Goal: Information Seeking & Learning: Compare options

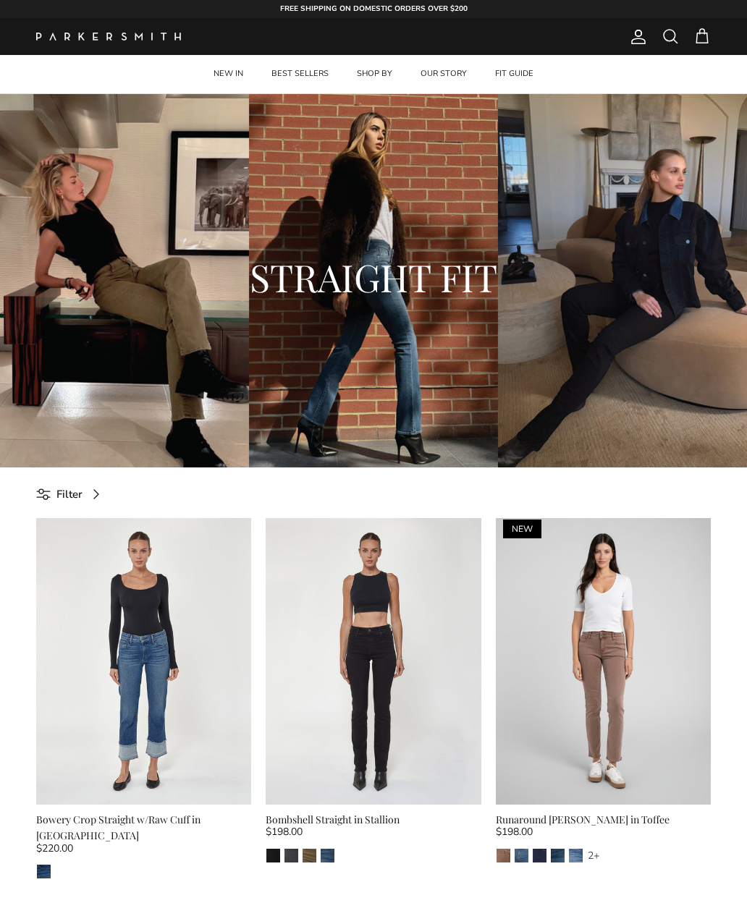
click at [333, 368] on div "STRAIGHT FIT" at bounding box center [373, 280] width 747 height 373
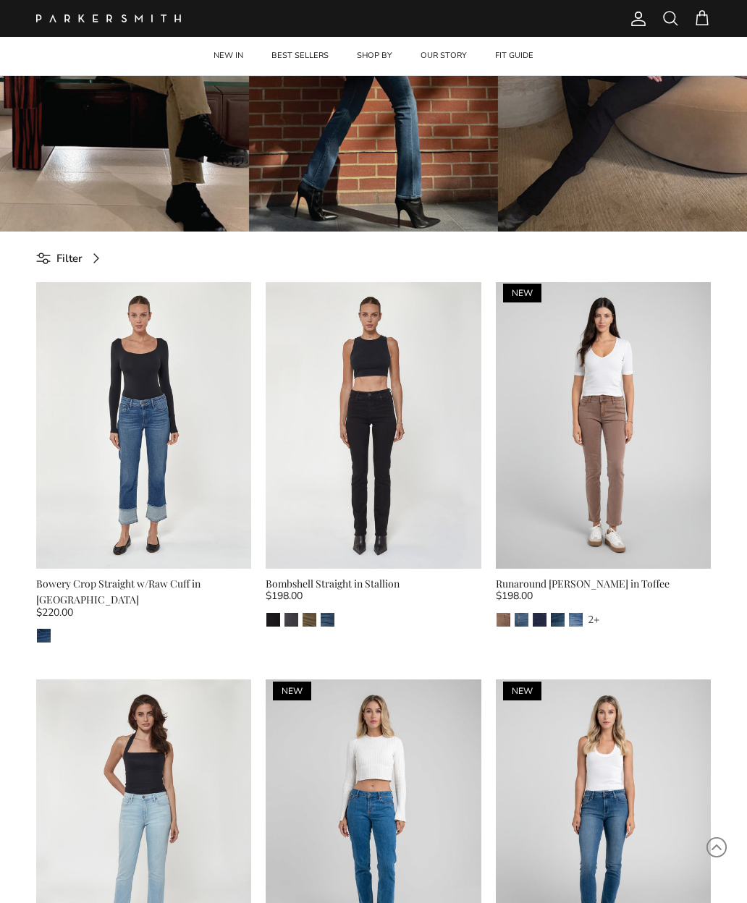
scroll to position [263, 0]
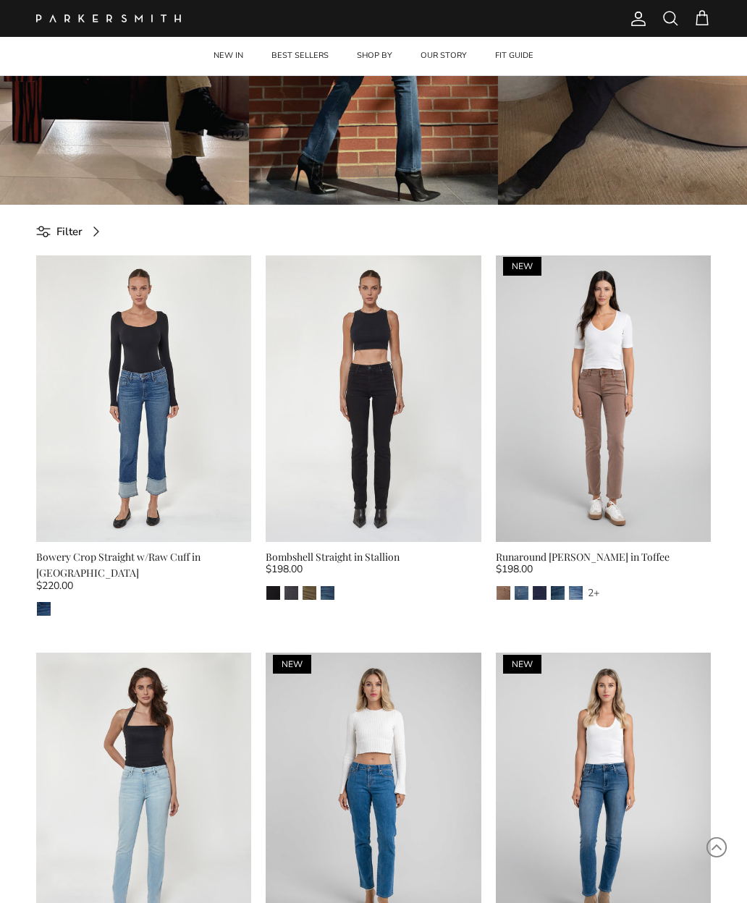
click at [127, 601] on div "Isla" at bounding box center [143, 608] width 215 height 15
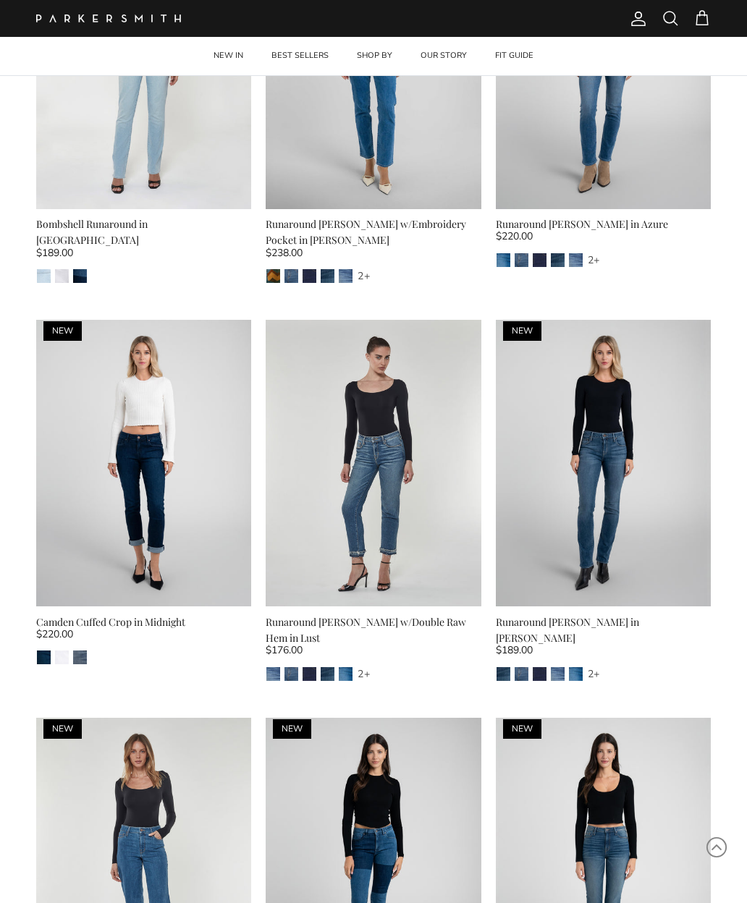
scroll to position [995, 0]
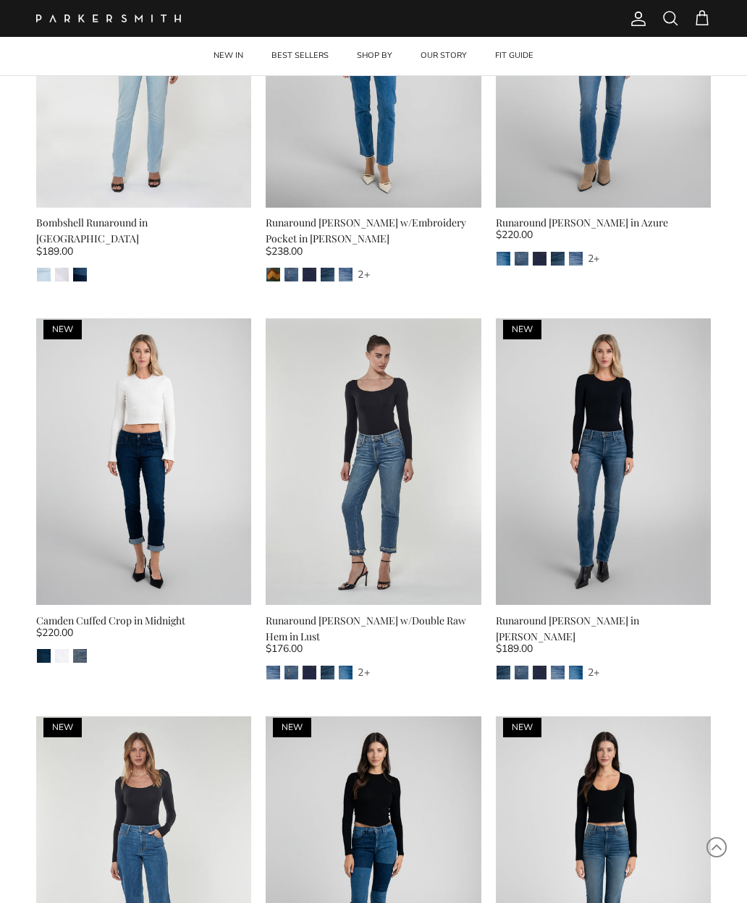
click at [573, 485] on img at bounding box center [603, 461] width 215 height 287
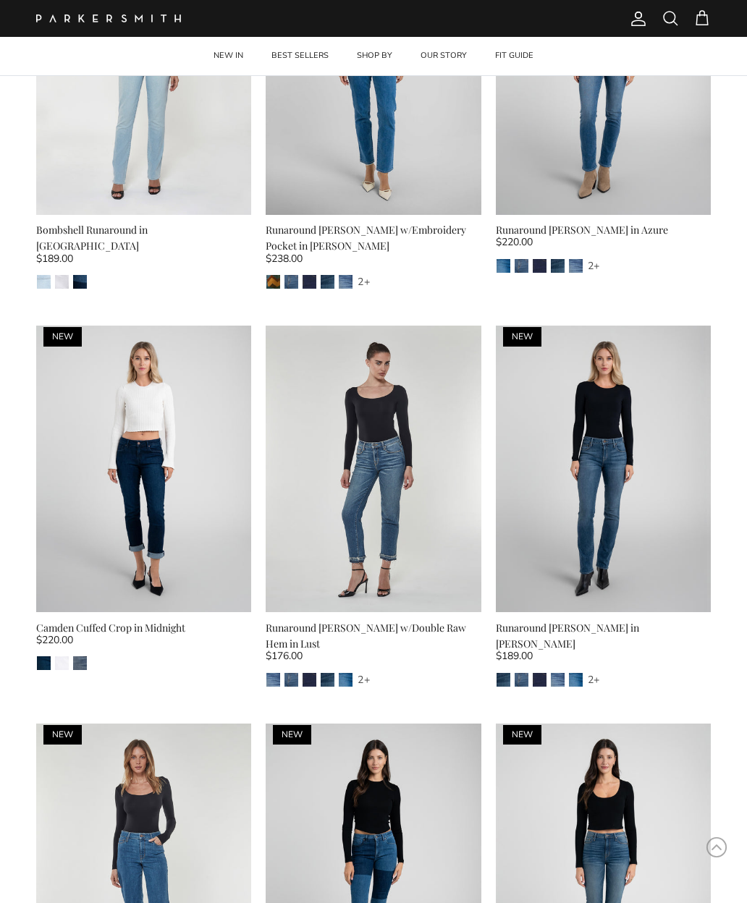
scroll to position [1046, 0]
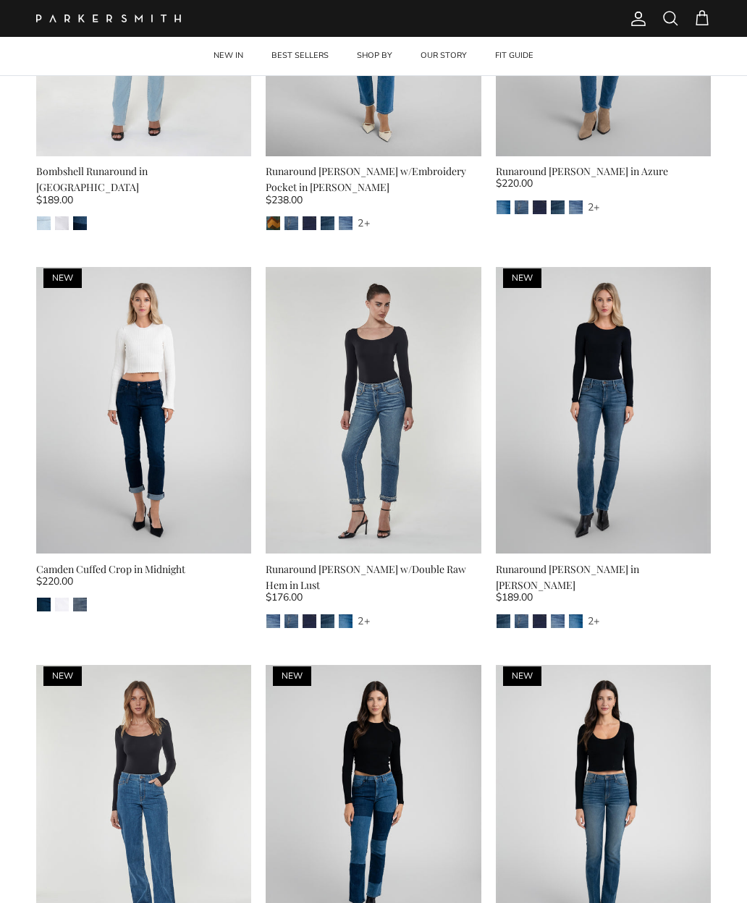
click at [567, 445] on img at bounding box center [603, 410] width 215 height 287
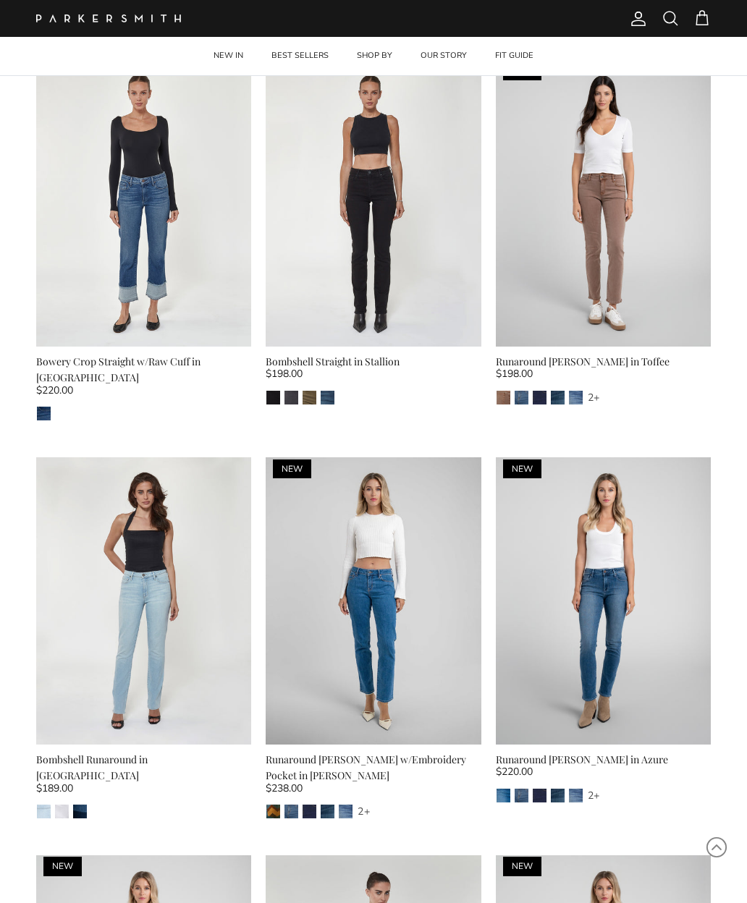
scroll to position [445, 0]
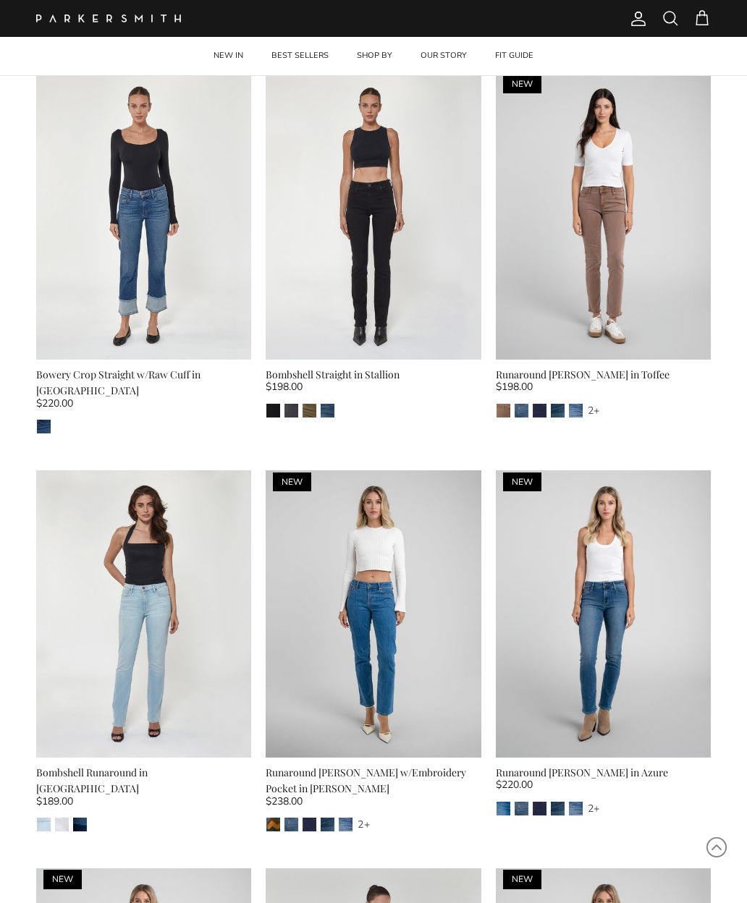
click at [344, 275] on img at bounding box center [373, 216] width 215 height 287
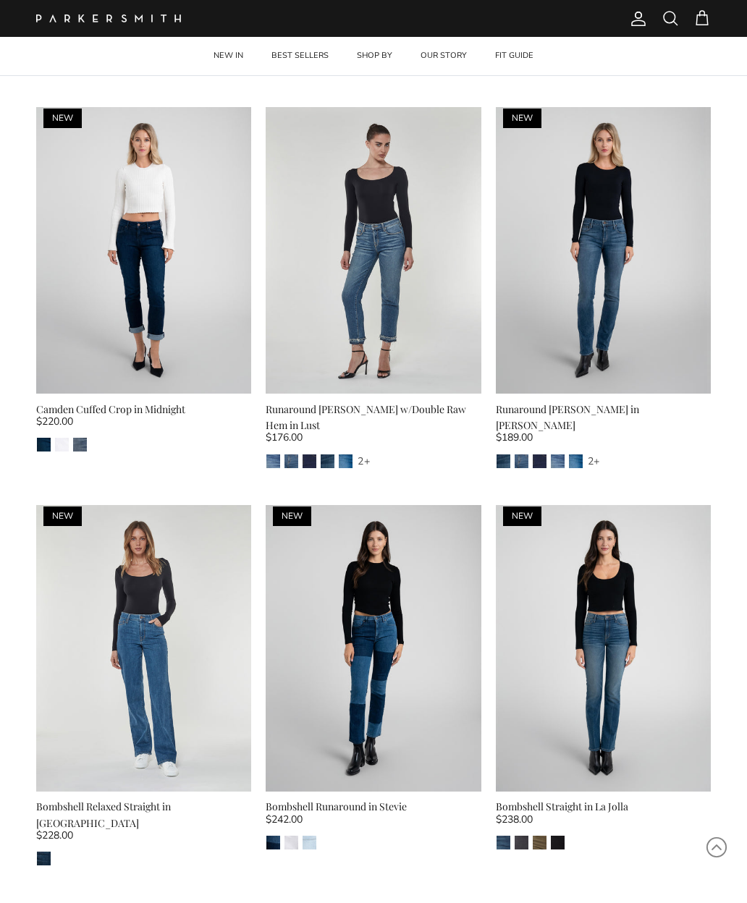
scroll to position [1208, 0]
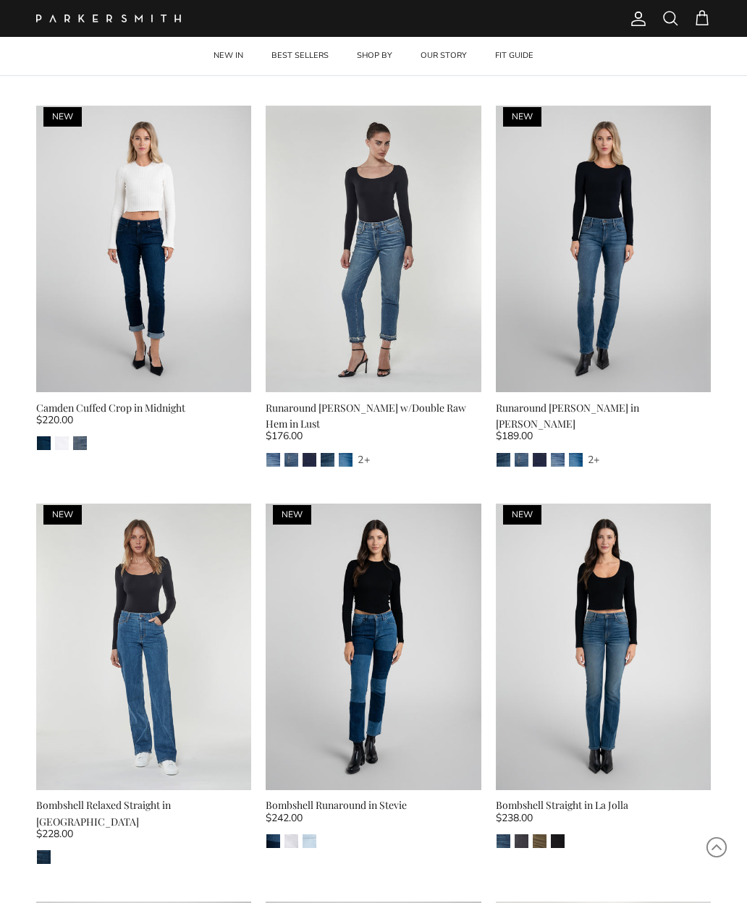
click at [564, 274] on img at bounding box center [603, 249] width 215 height 287
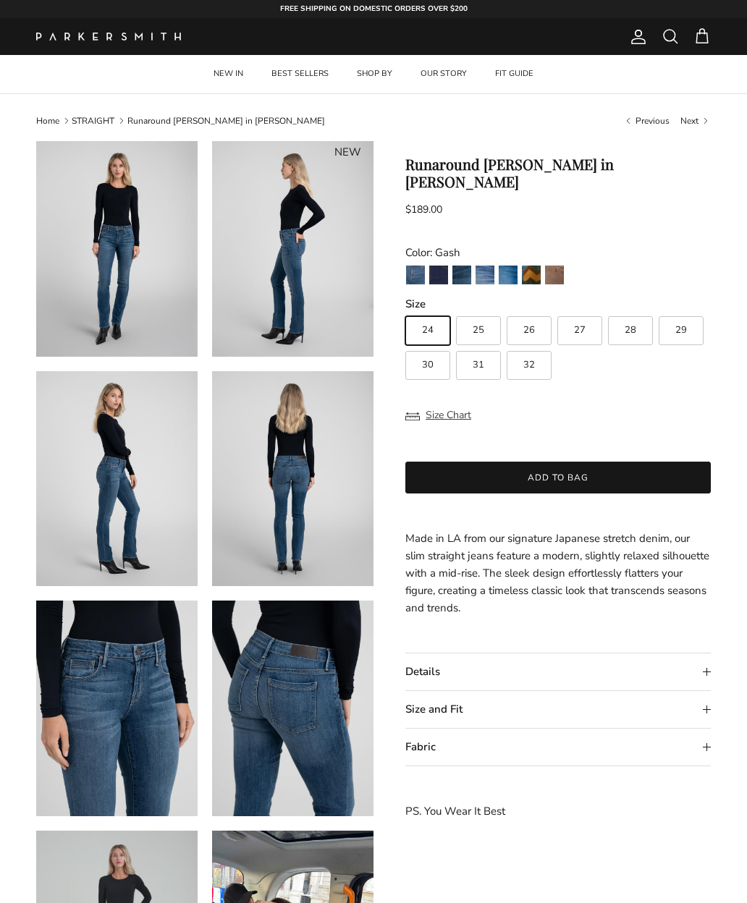
click at [85, 509] on img at bounding box center [116, 478] width 161 height 215
click at [418, 691] on summary "Size and Fit" at bounding box center [557, 709] width 305 height 37
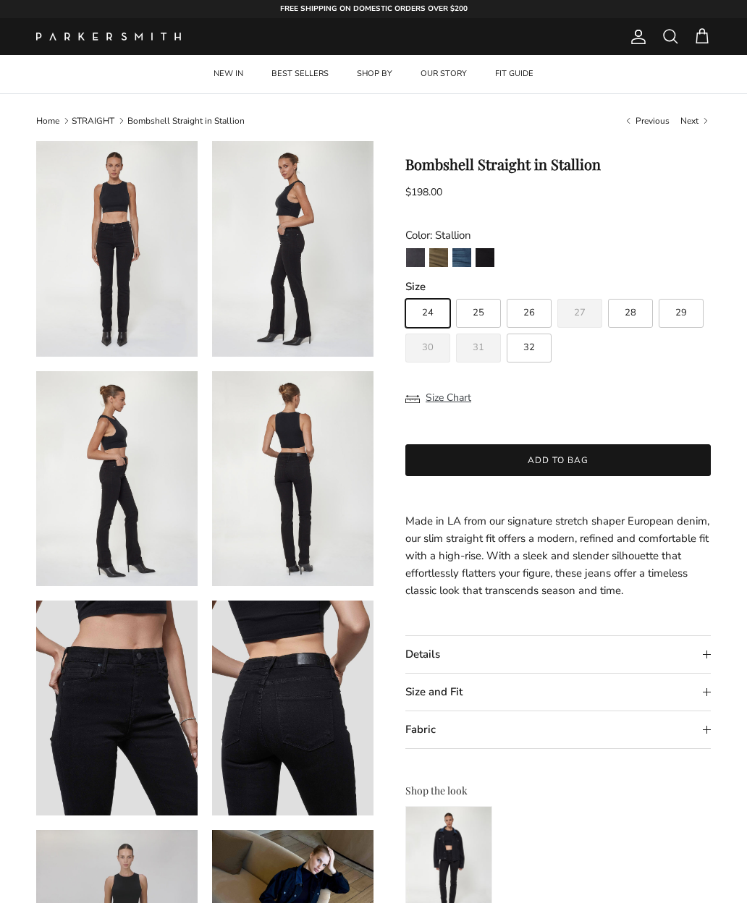
click at [415, 693] on summary "Size and Fit" at bounding box center [557, 692] width 305 height 37
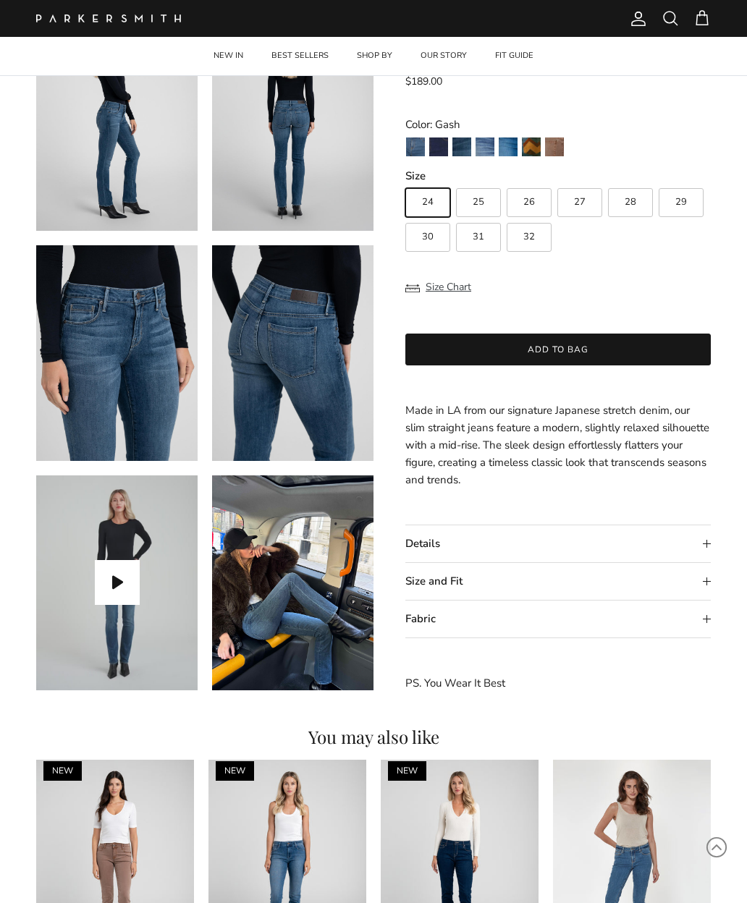
scroll to position [405, 0]
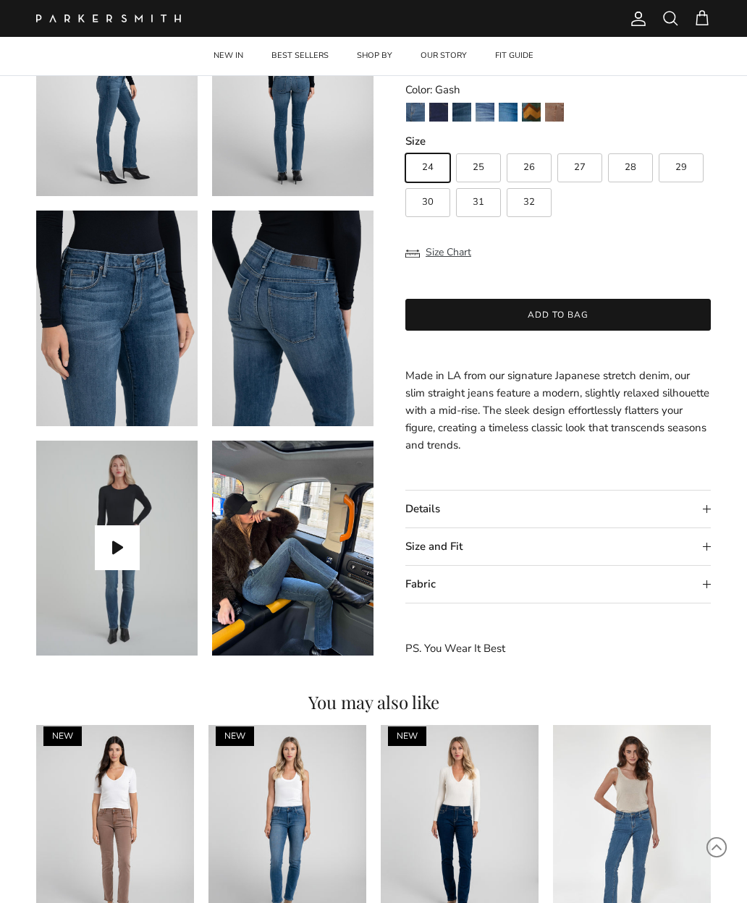
click at [110, 555] on button "Play video" at bounding box center [117, 547] width 45 height 45
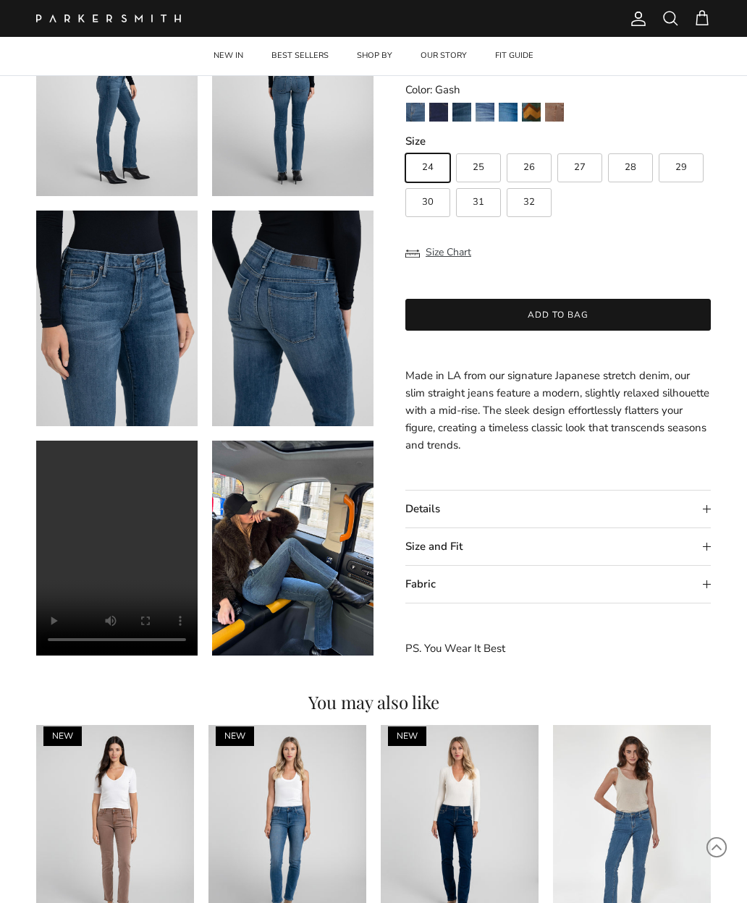
click at [112, 541] on video "Runaround Sue in Gash" at bounding box center [116, 548] width 161 height 215
click at [265, 574] on img at bounding box center [292, 548] width 161 height 215
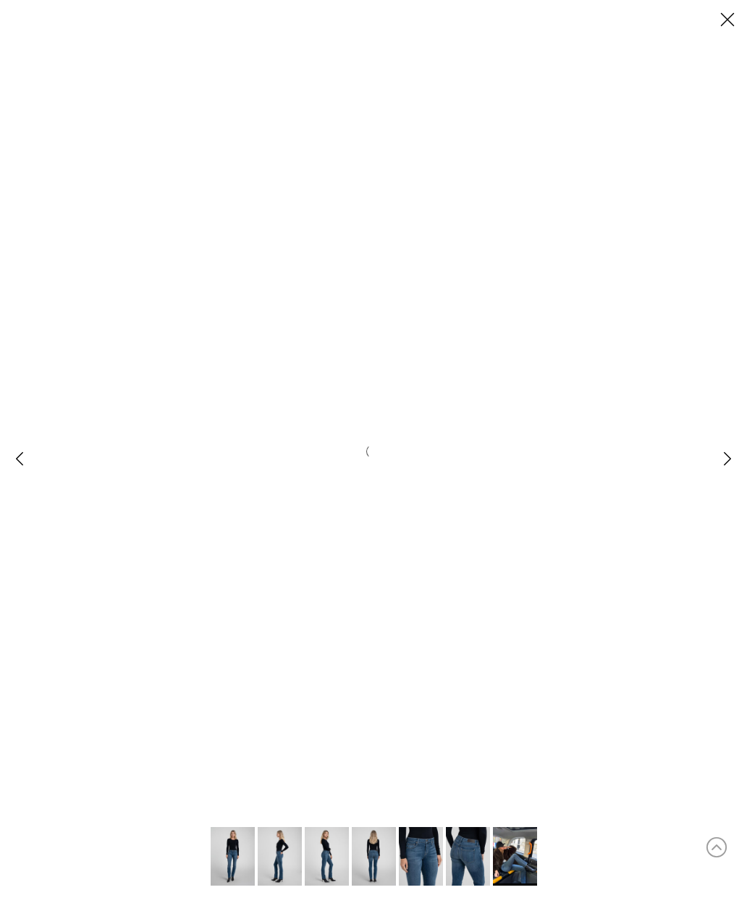
scroll to position [0, 0]
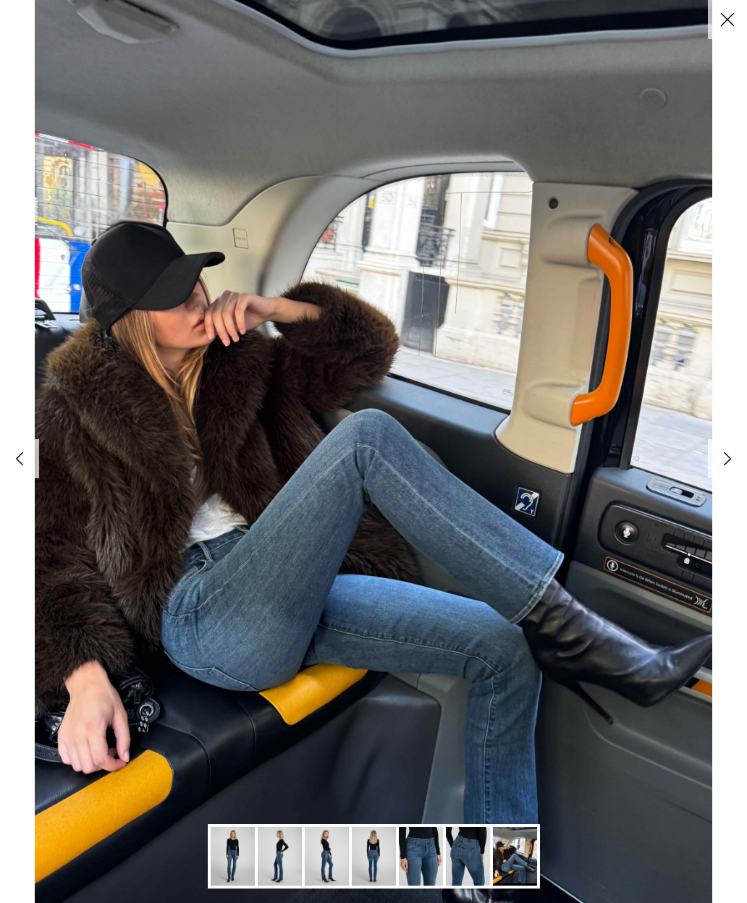
click at [16, 470] on link "Previous" at bounding box center [19, 458] width 39 height 39
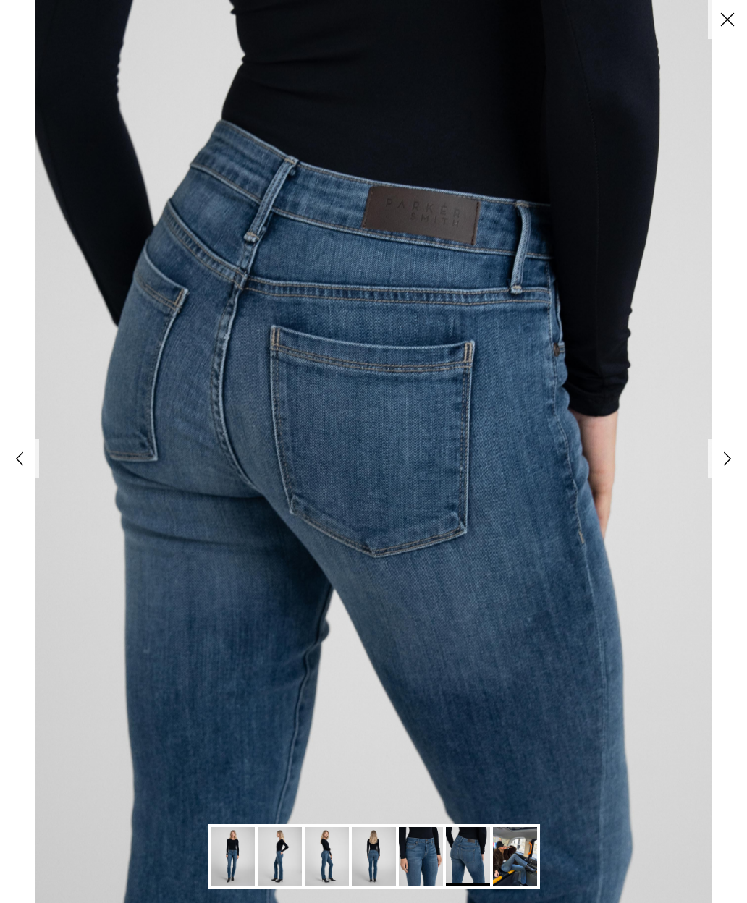
click at [14, 460] on link "Previous" at bounding box center [19, 458] width 39 height 39
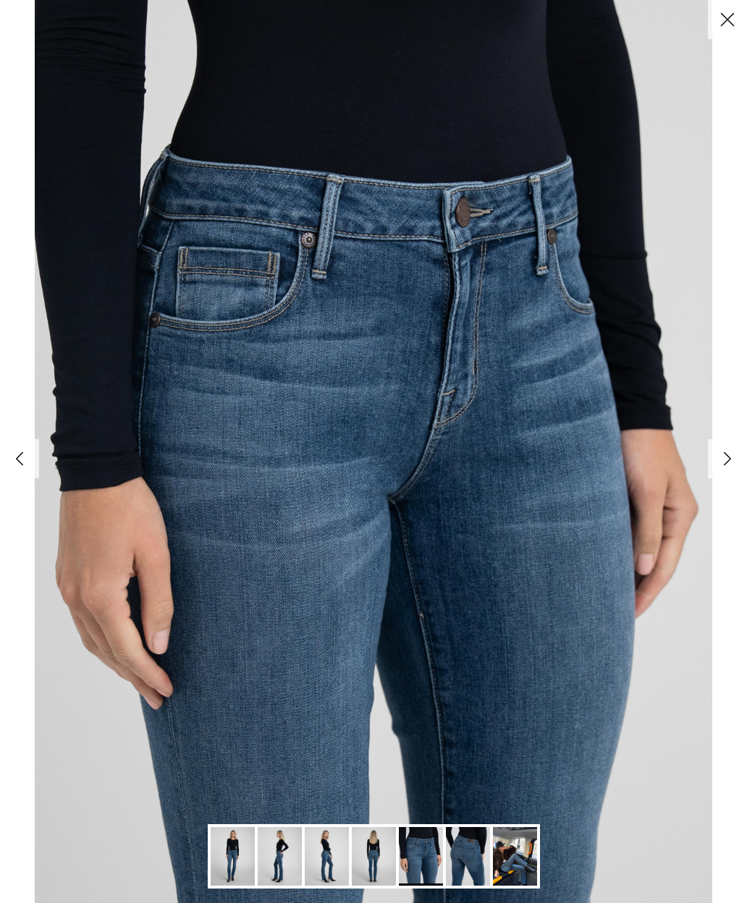
click at [722, 14] on button "Close" at bounding box center [727, 19] width 39 height 39
